Goal: Find specific page/section: Find specific page/section

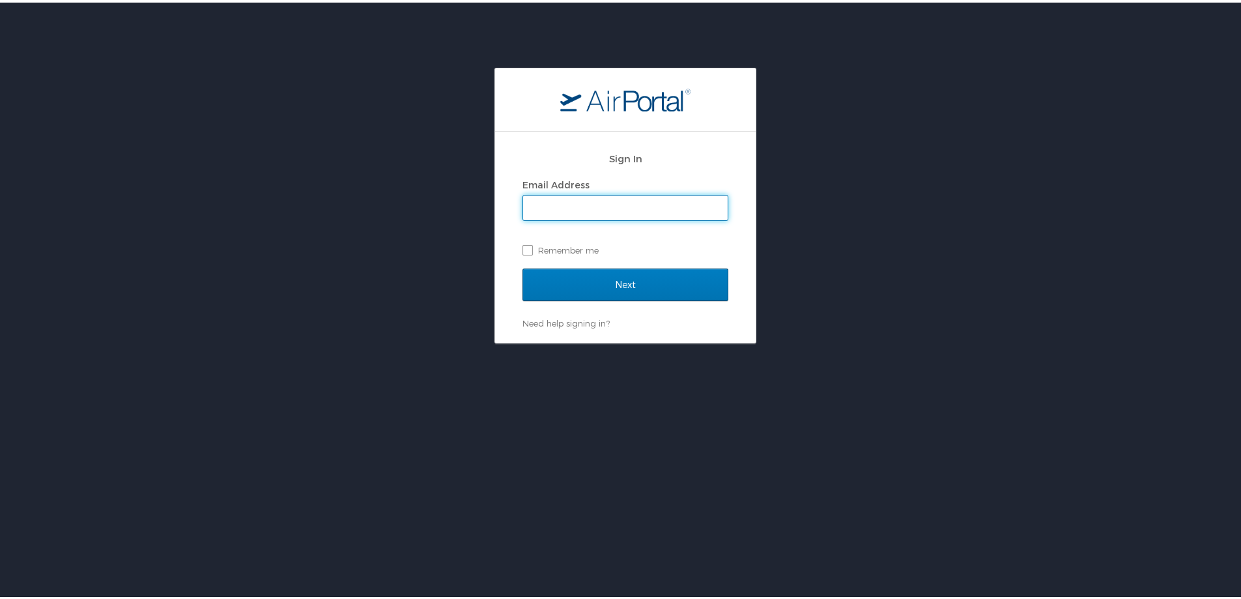
type input "megan.foster@cbtravel.com"
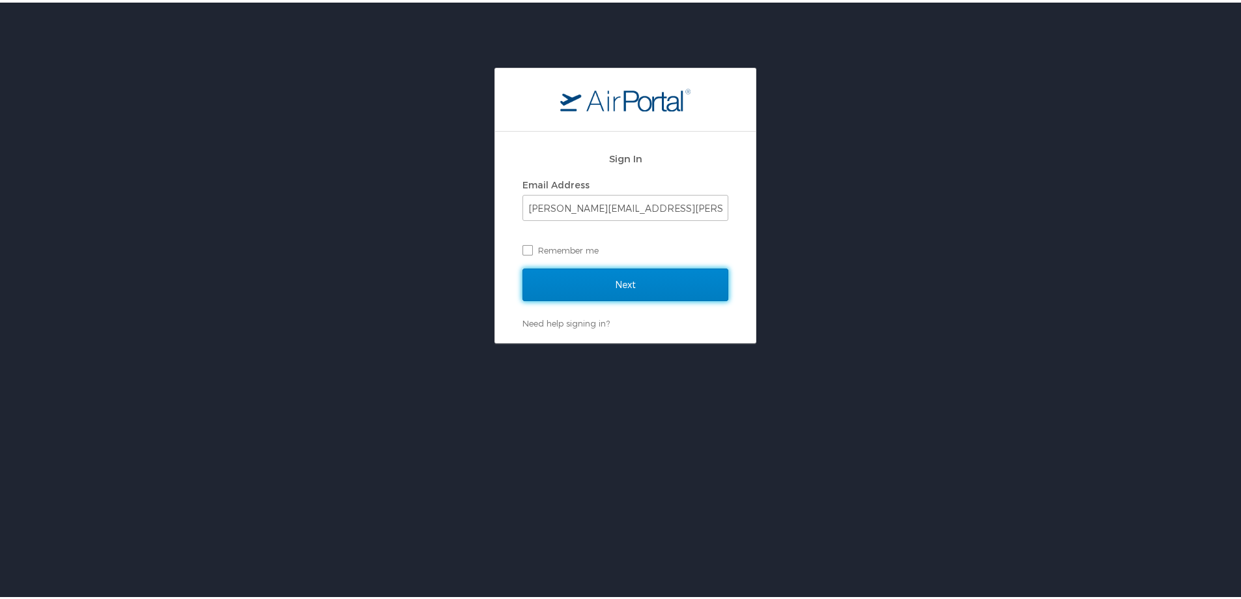
click at [639, 283] on input "Next" at bounding box center [626, 282] width 206 height 33
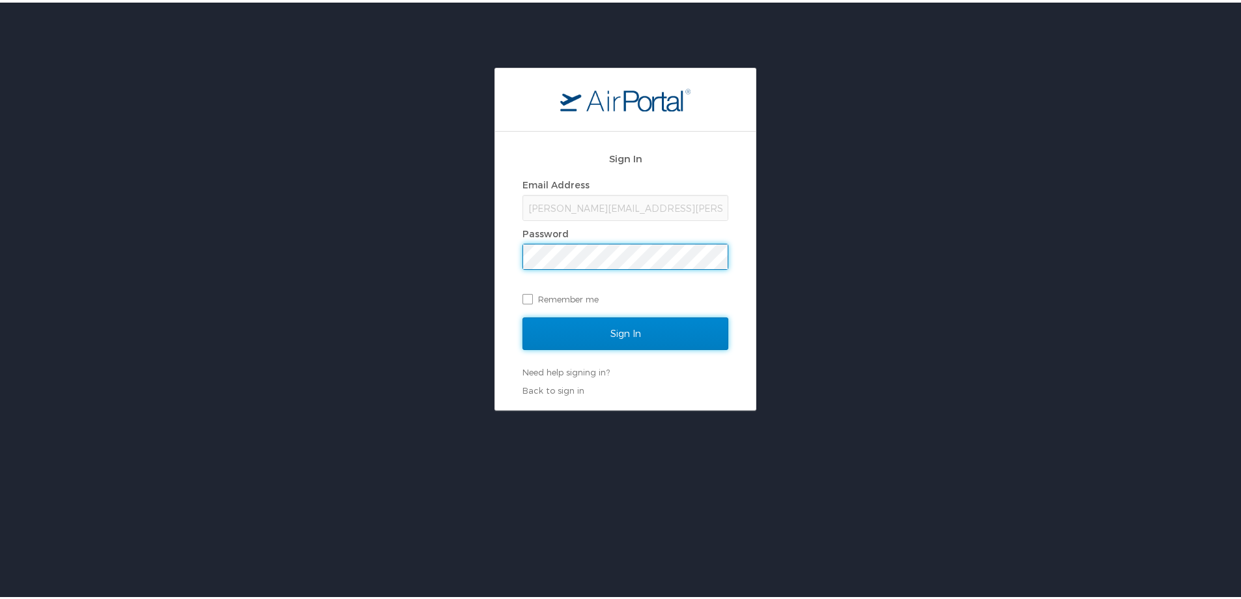
click at [627, 324] on input "Sign In" at bounding box center [626, 331] width 206 height 33
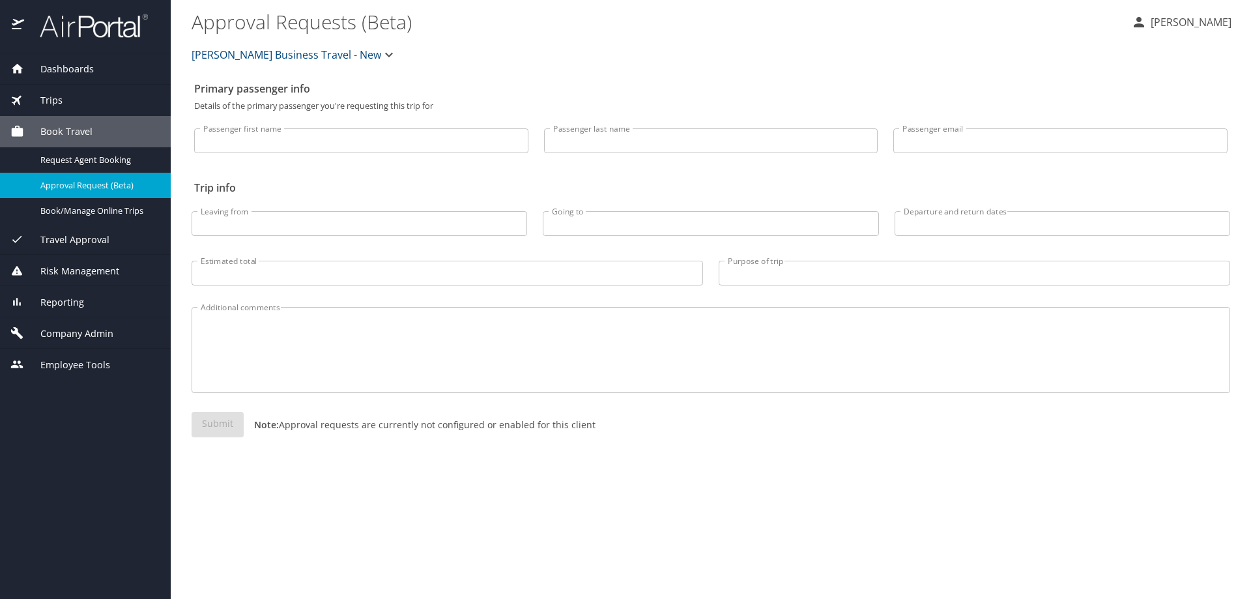
click at [106, 298] on div "Reporting" at bounding box center [85, 302] width 150 height 14
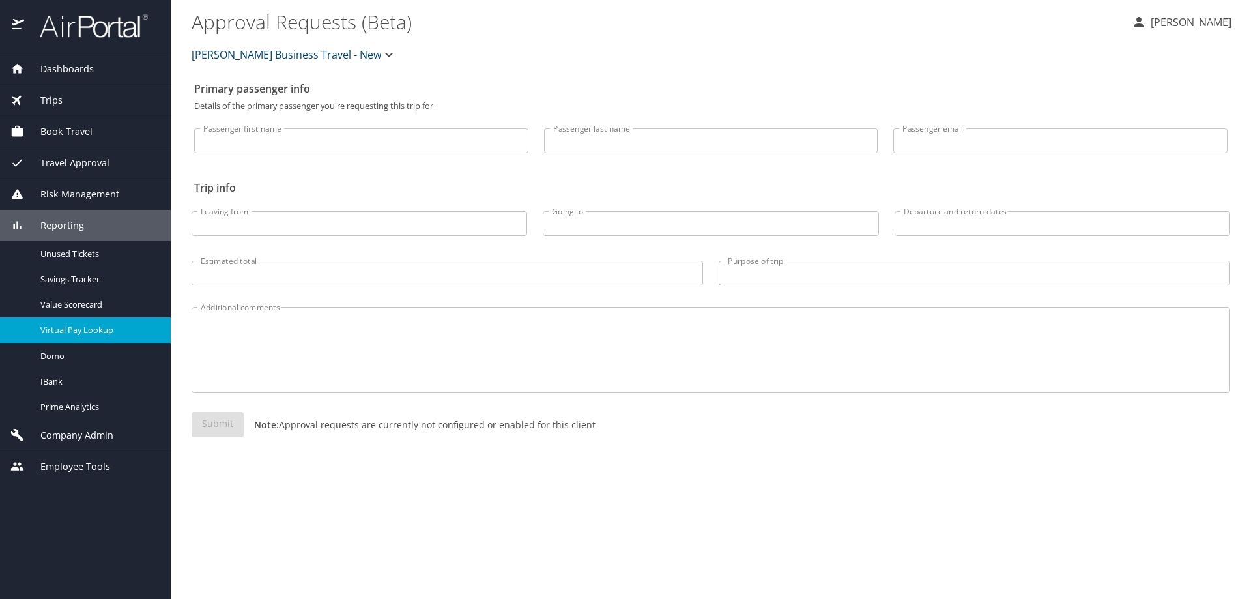
click at [108, 336] on span "Virtual Pay Lookup" at bounding box center [97, 330] width 115 height 12
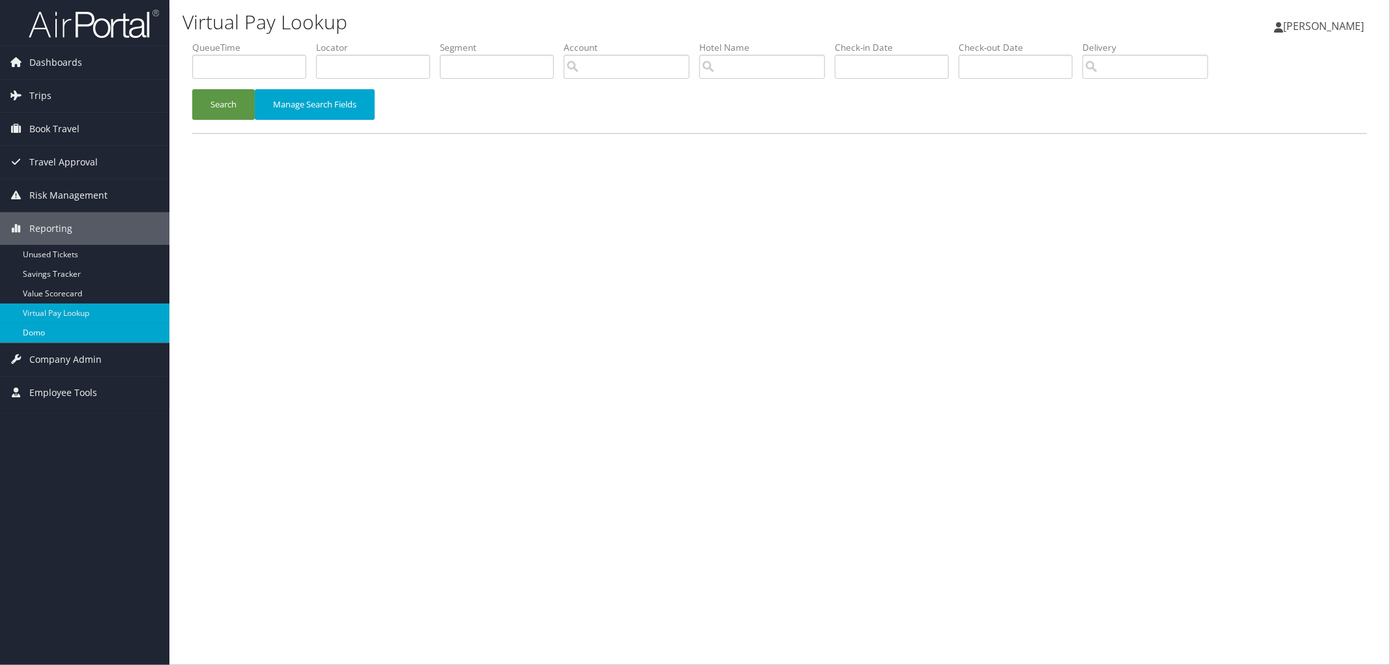
click at [79, 334] on link "Domo" at bounding box center [84, 333] width 169 height 20
click at [102, 328] on link "Domo" at bounding box center [84, 333] width 169 height 20
